Goal: Navigation & Orientation: Find specific page/section

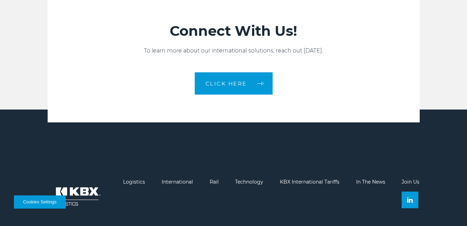
scroll to position [1084, 0]
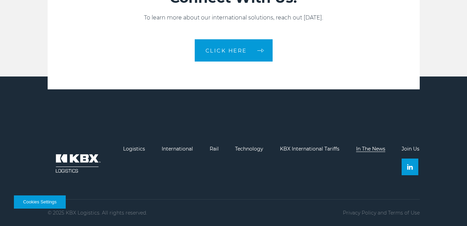
click at [363, 148] on link "In The News" at bounding box center [370, 149] width 29 height 6
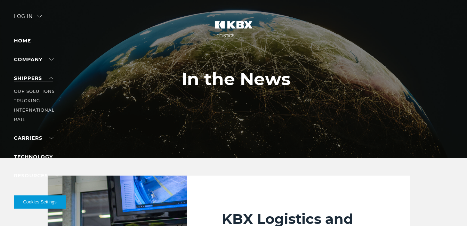
click at [37, 77] on link "SHIPPERS" at bounding box center [33, 78] width 39 height 6
click at [37, 75] on link "SHIPPERS" at bounding box center [33, 78] width 39 height 6
